Goal: Find specific page/section: Find specific page/section

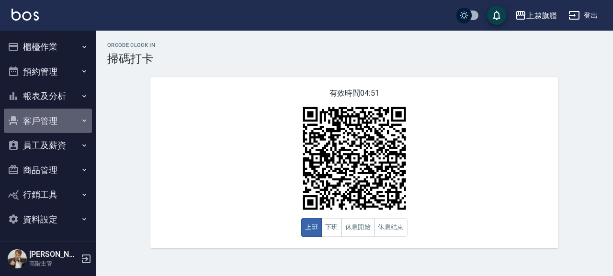
click at [81, 118] on icon "button" at bounding box center [85, 121] width 8 height 8
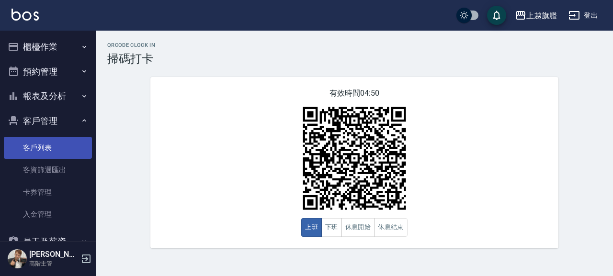
click at [52, 149] on link "客戶列表" at bounding box center [48, 148] width 88 height 22
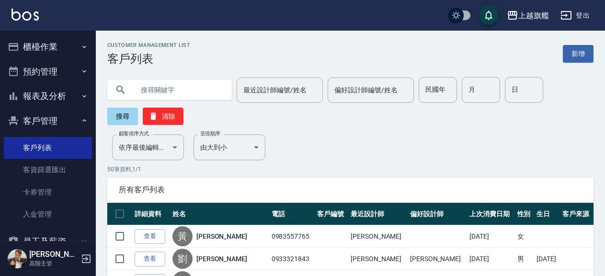
click at [171, 89] on input "text" at bounding box center [179, 90] width 90 height 26
type input "0900166996"
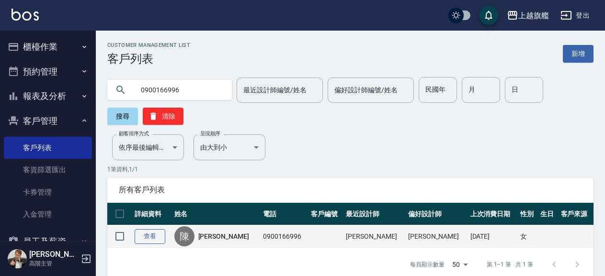
click at [150, 237] on link "查看" at bounding box center [150, 237] width 31 height 15
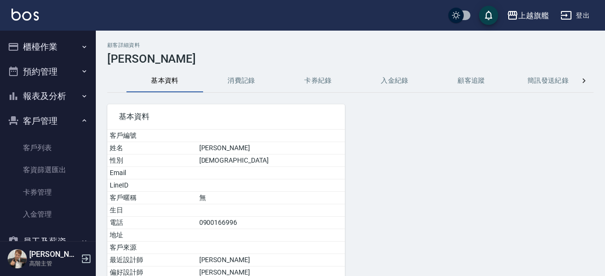
click at [391, 81] on button "入金紀錄" at bounding box center [395, 80] width 77 height 23
